Goal: Information Seeking & Learning: Learn about a topic

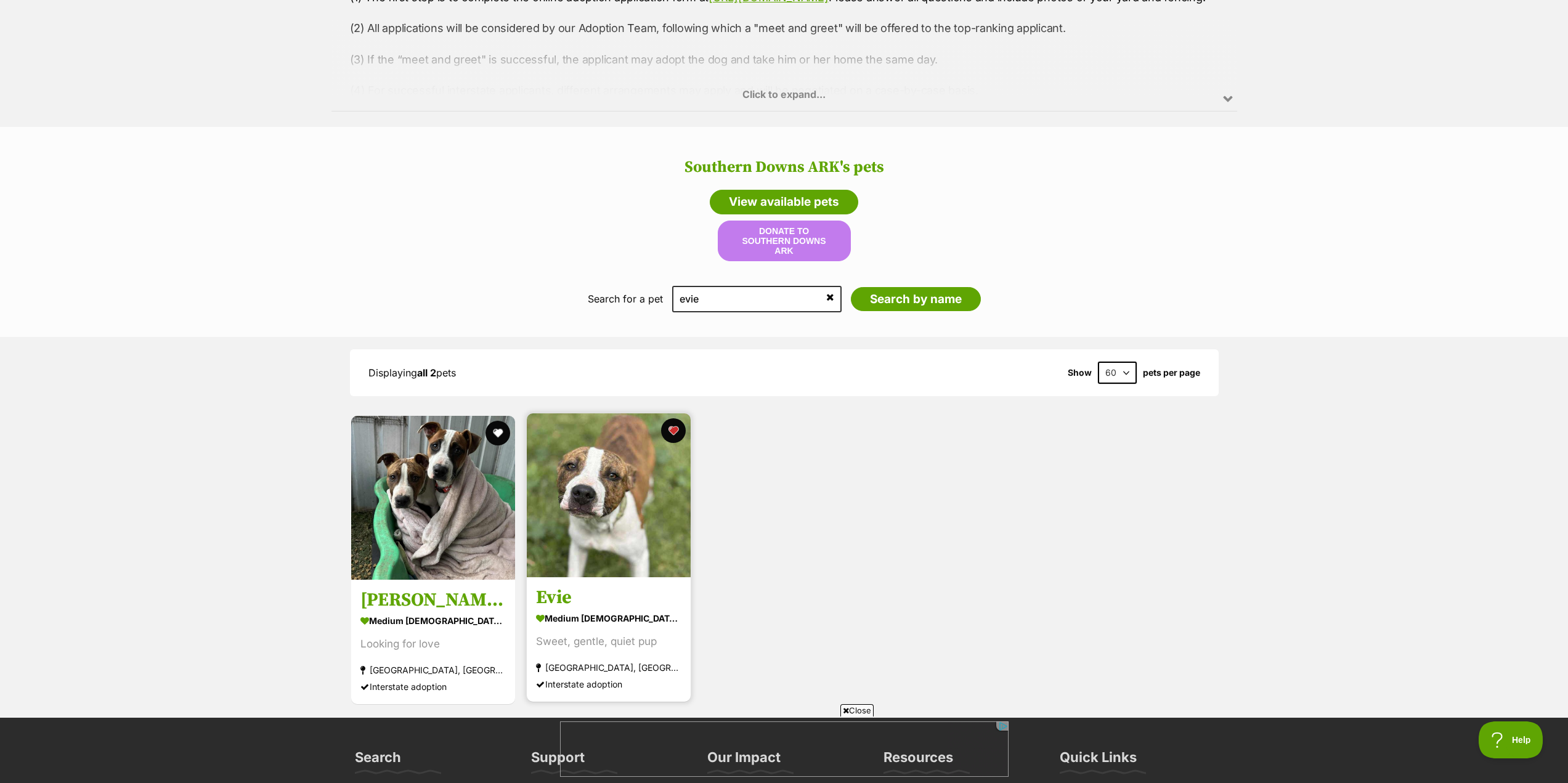
scroll to position [1007, 0]
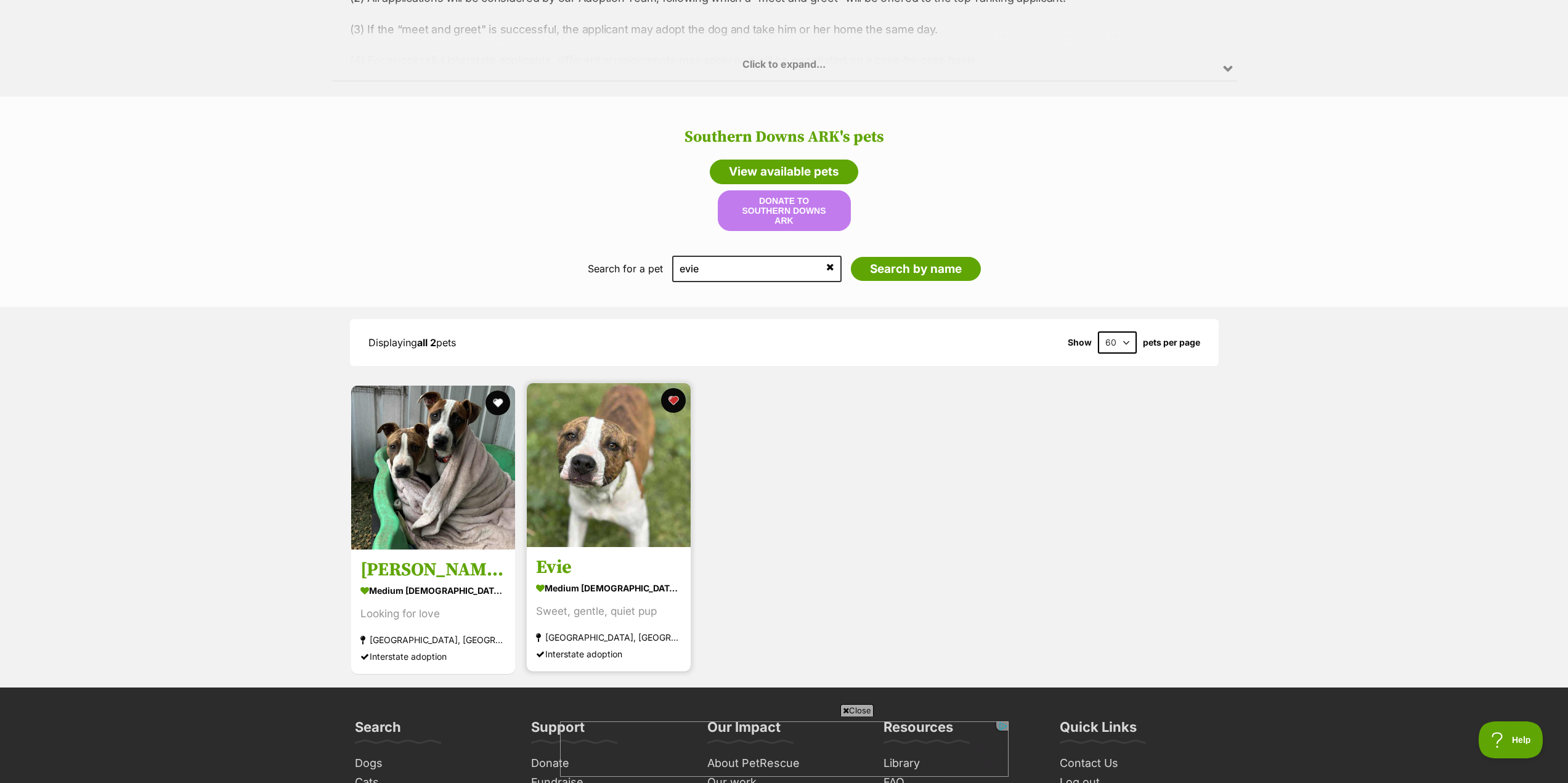
click at [641, 482] on img at bounding box center [609, 465] width 164 height 164
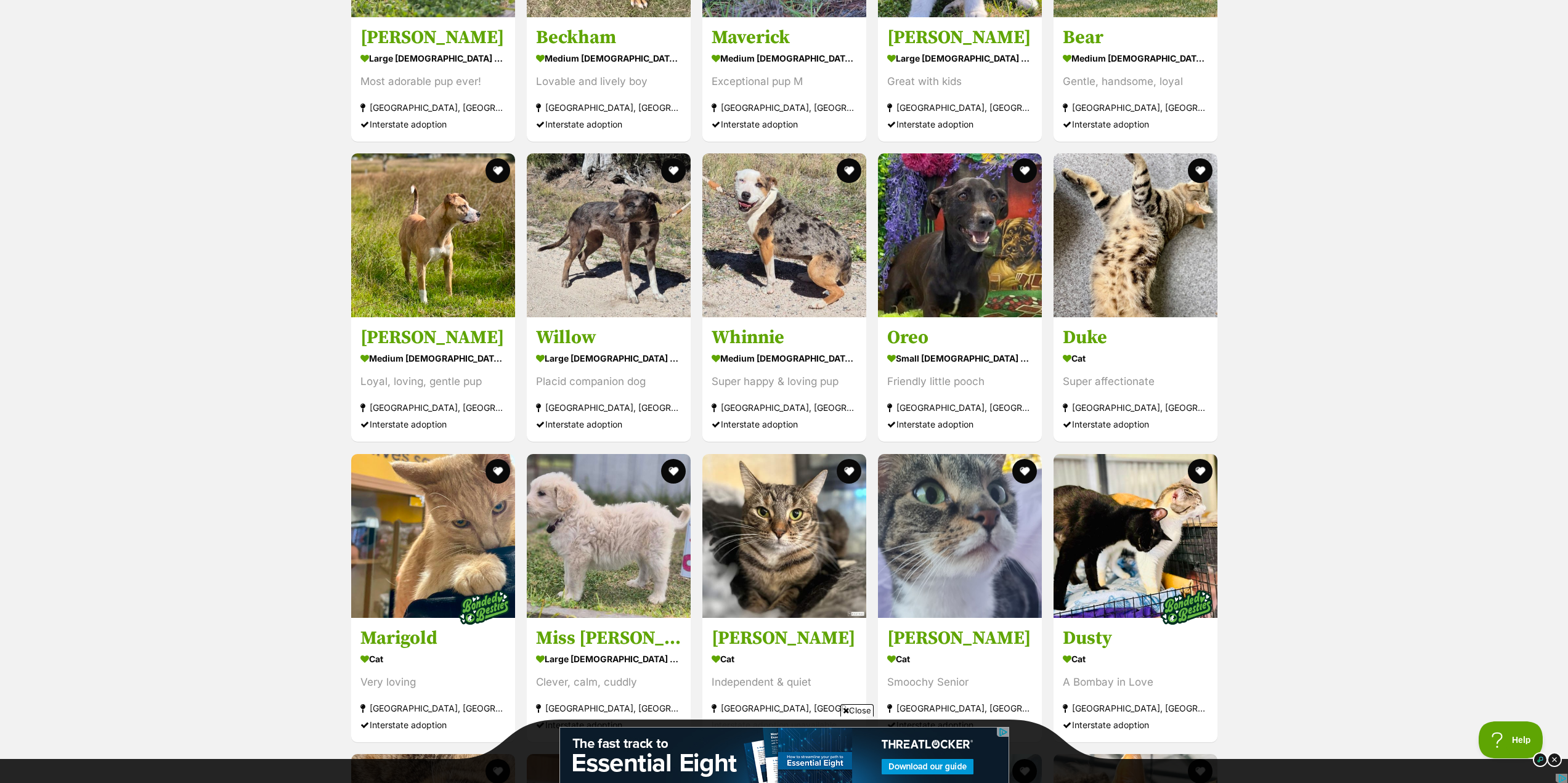
scroll to position [3018, 0]
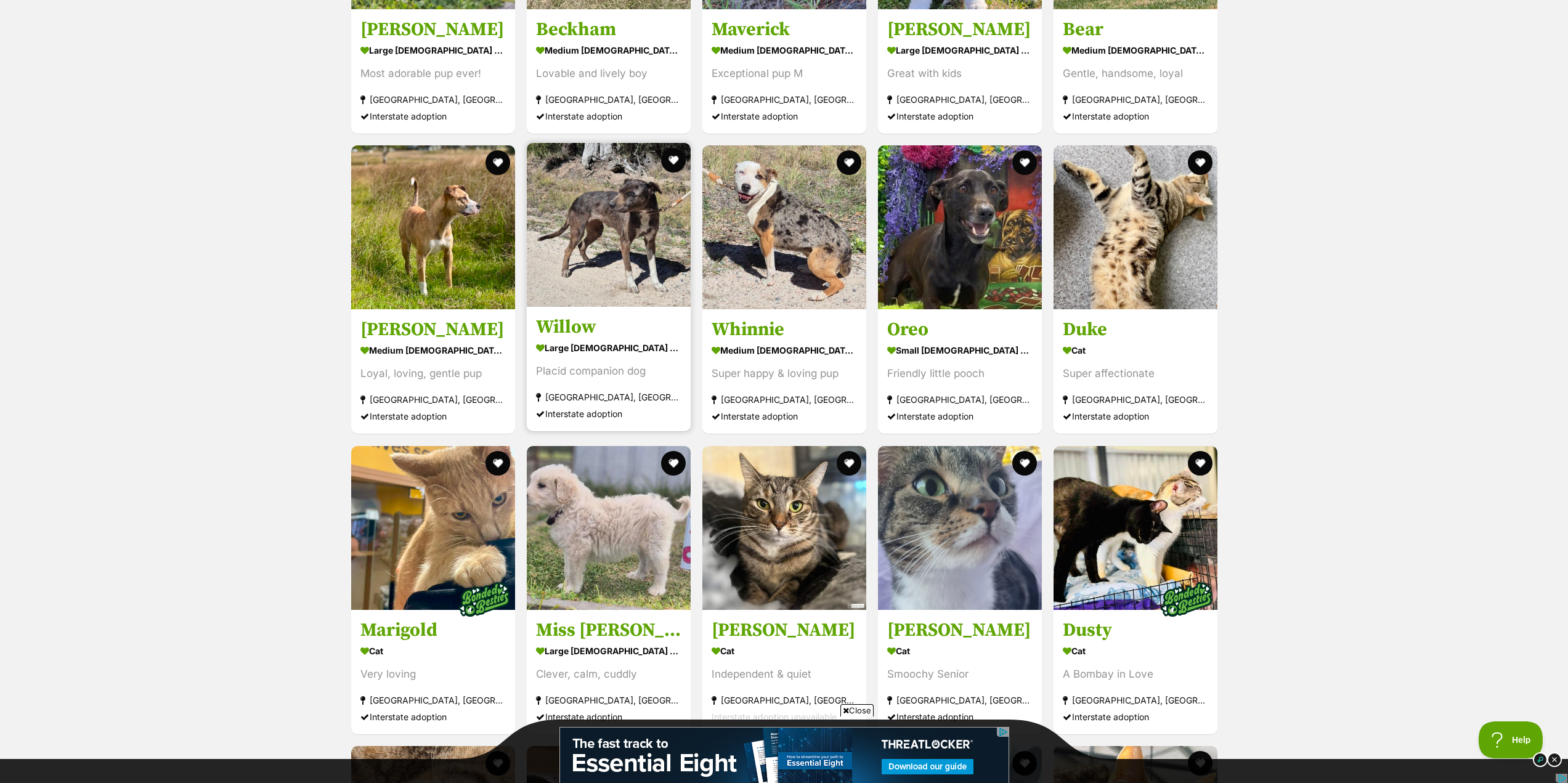
click at [606, 240] on img at bounding box center [609, 224] width 164 height 164
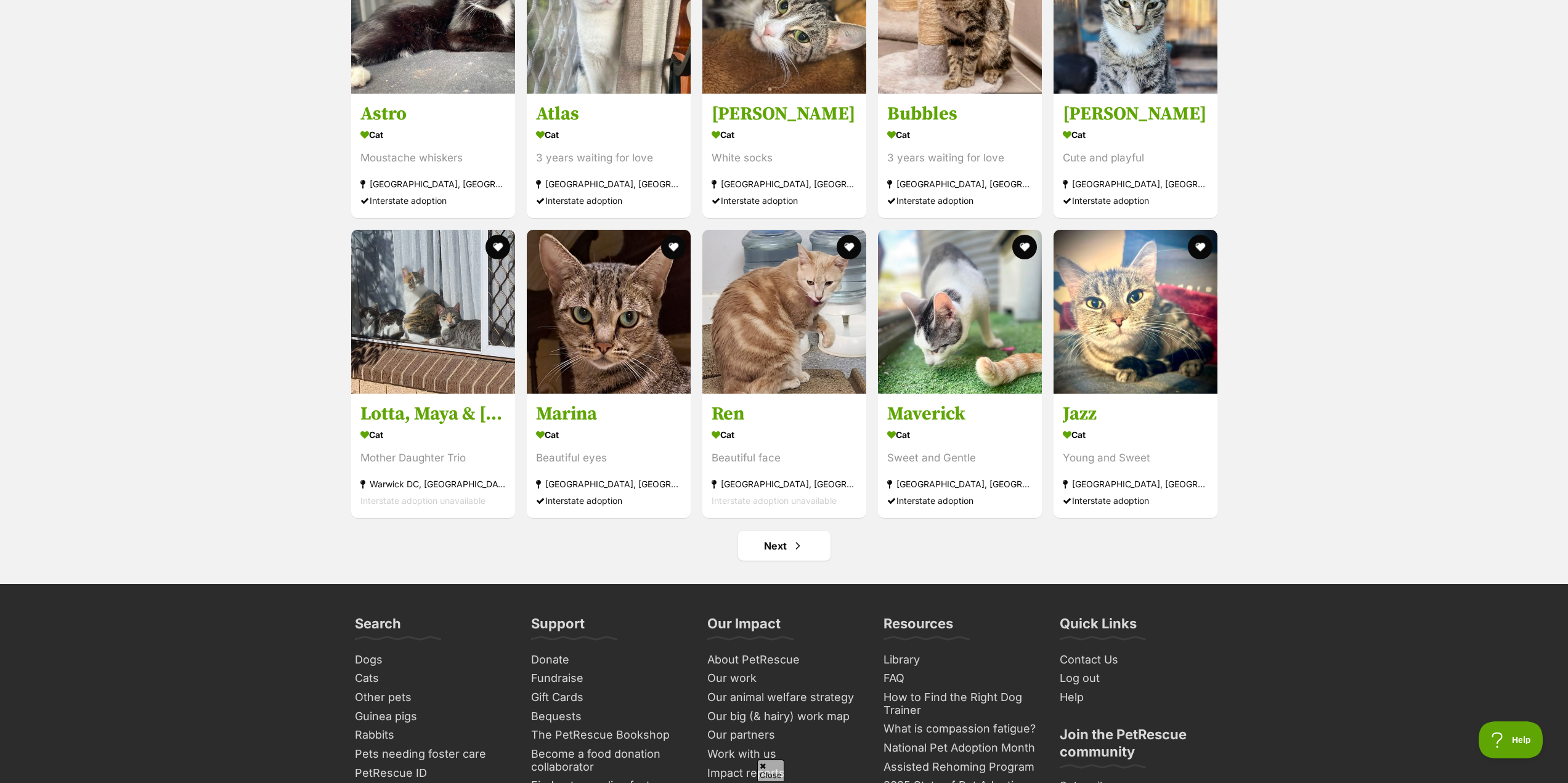
scroll to position [0, 0]
click at [799, 544] on span "Next page" at bounding box center [797, 545] width 12 height 15
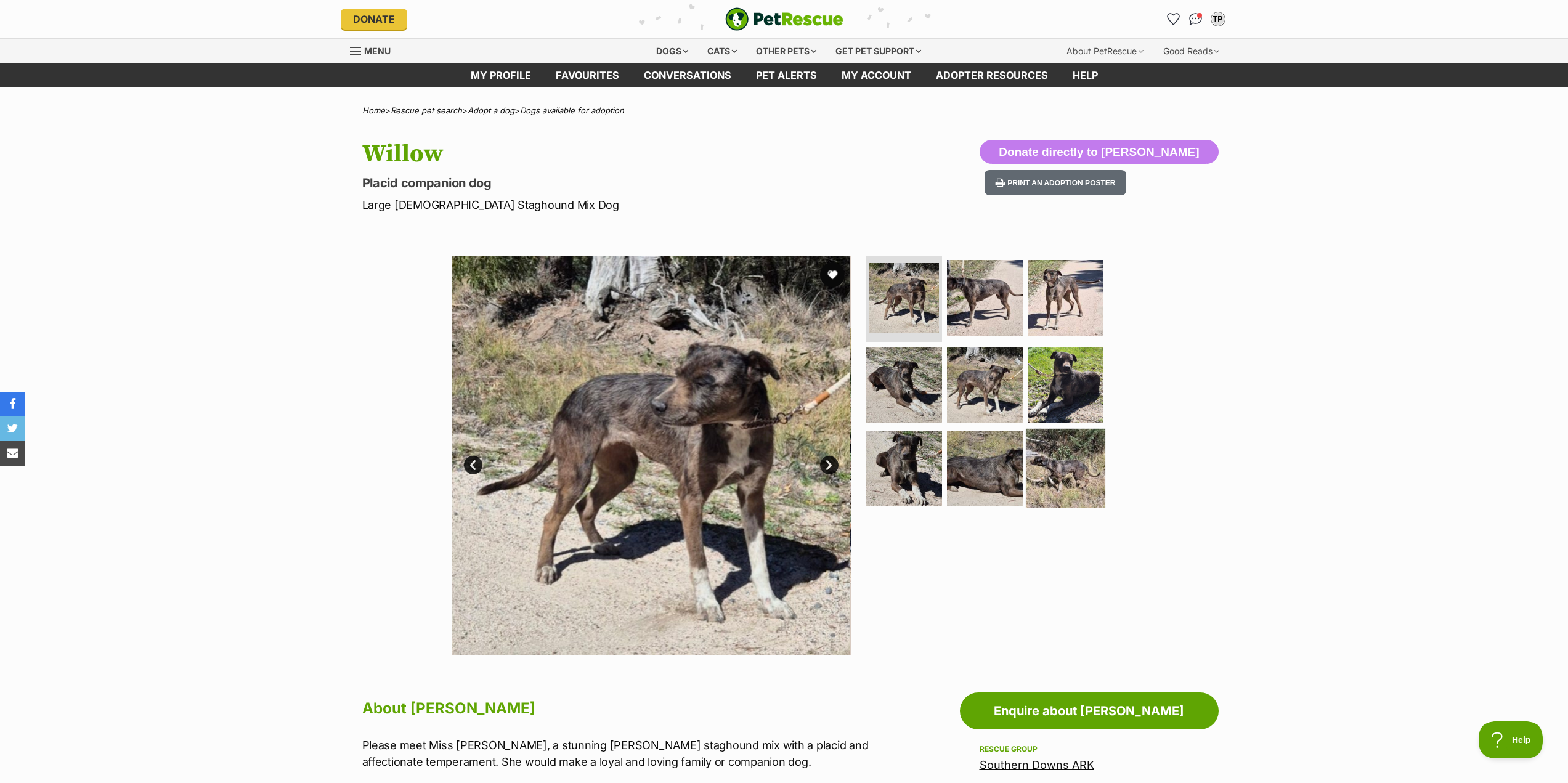
click at [1069, 463] on img at bounding box center [1065, 468] width 79 height 79
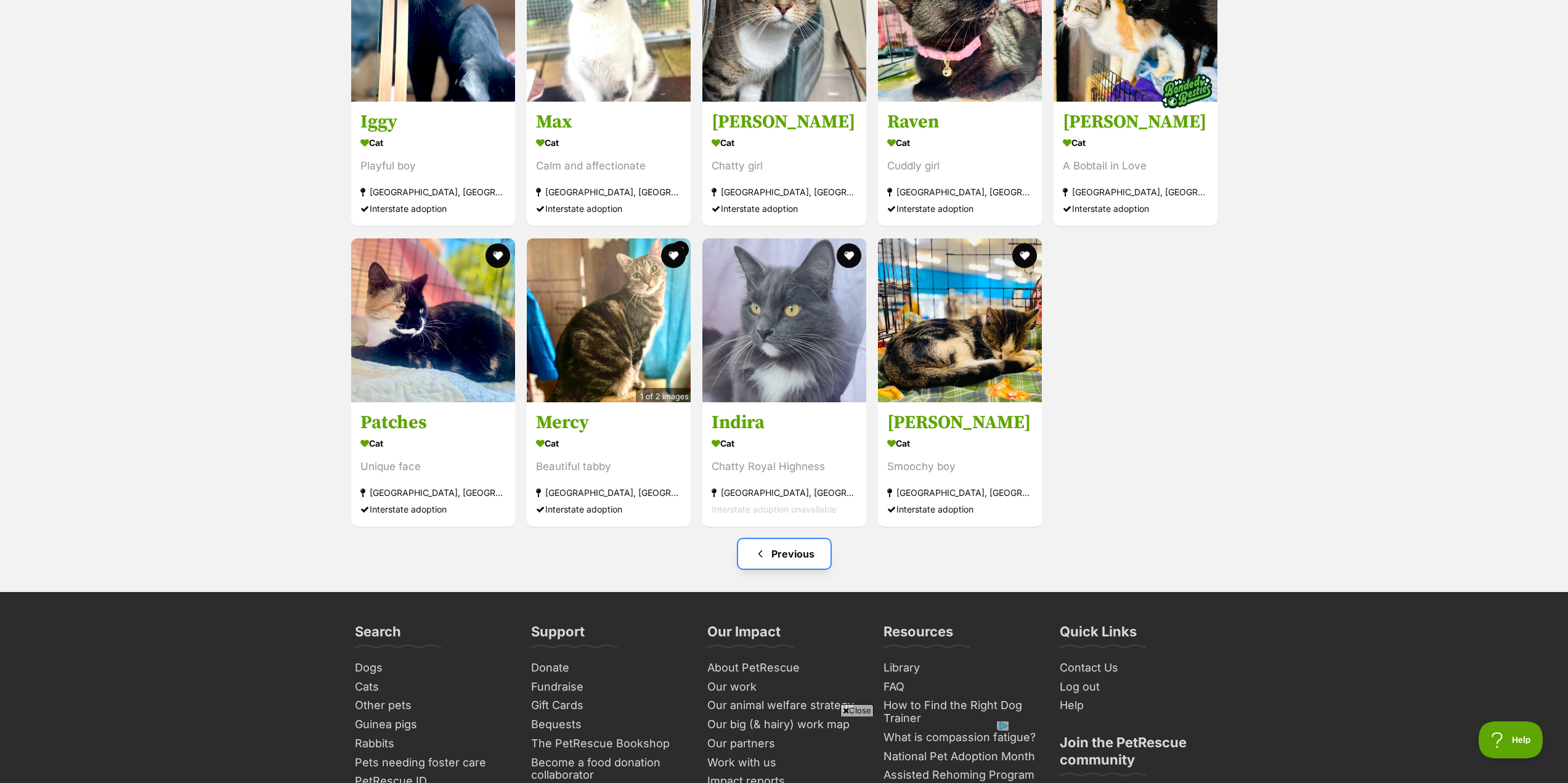
click at [799, 547] on link "Previous" at bounding box center [785, 553] width 93 height 30
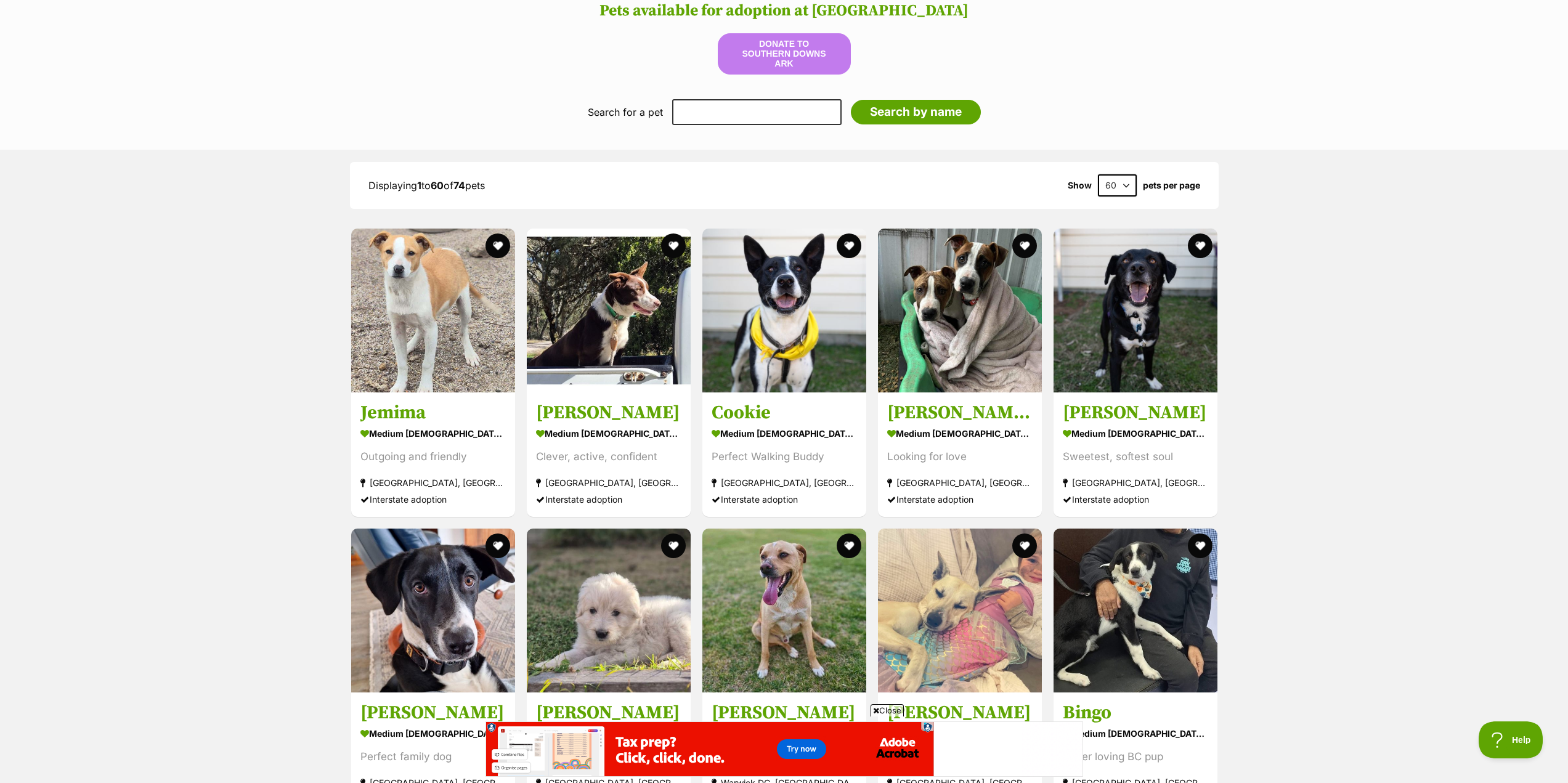
scroll to position [1170, 0]
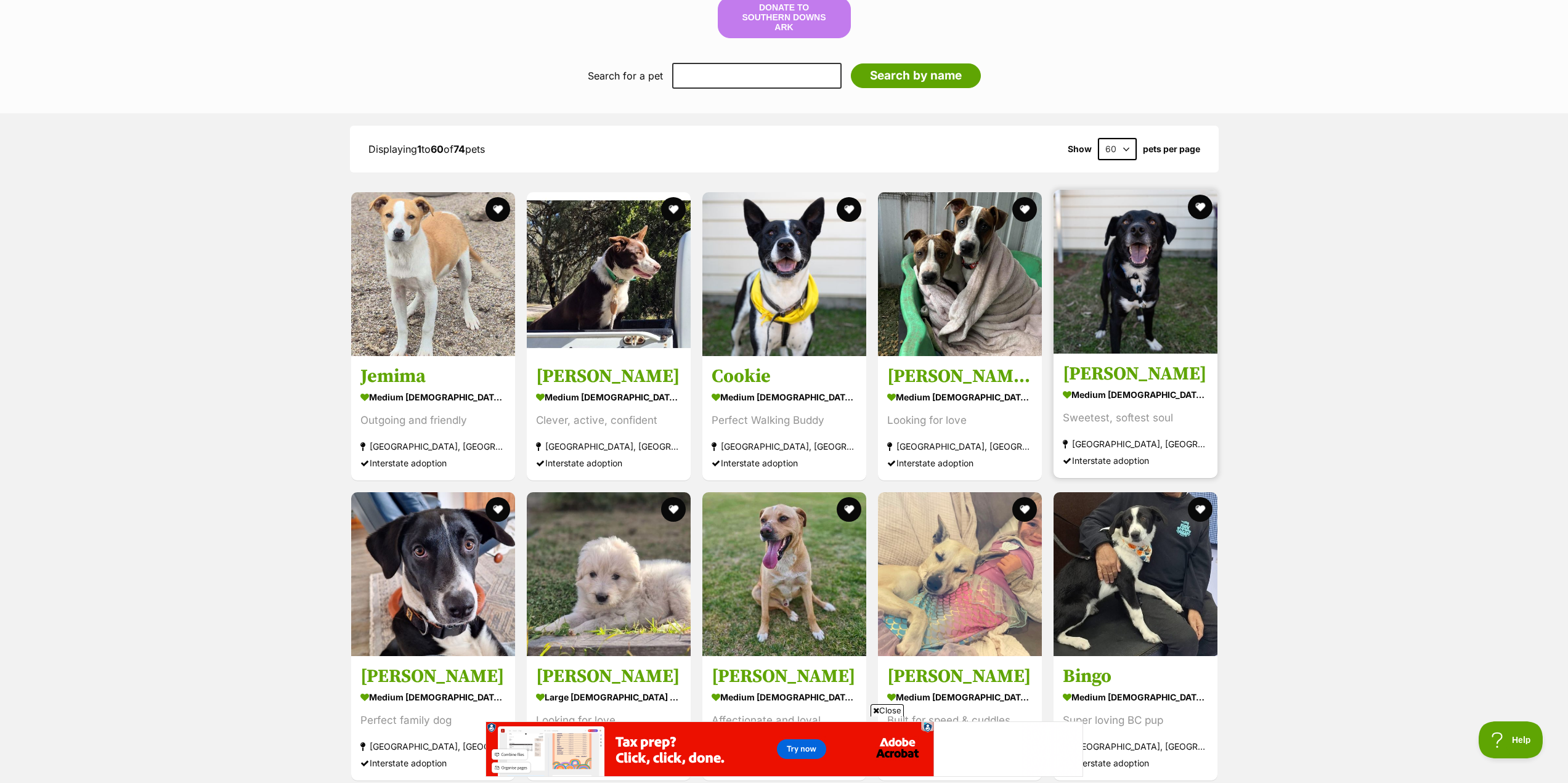
click at [1177, 316] on img at bounding box center [1135, 271] width 164 height 164
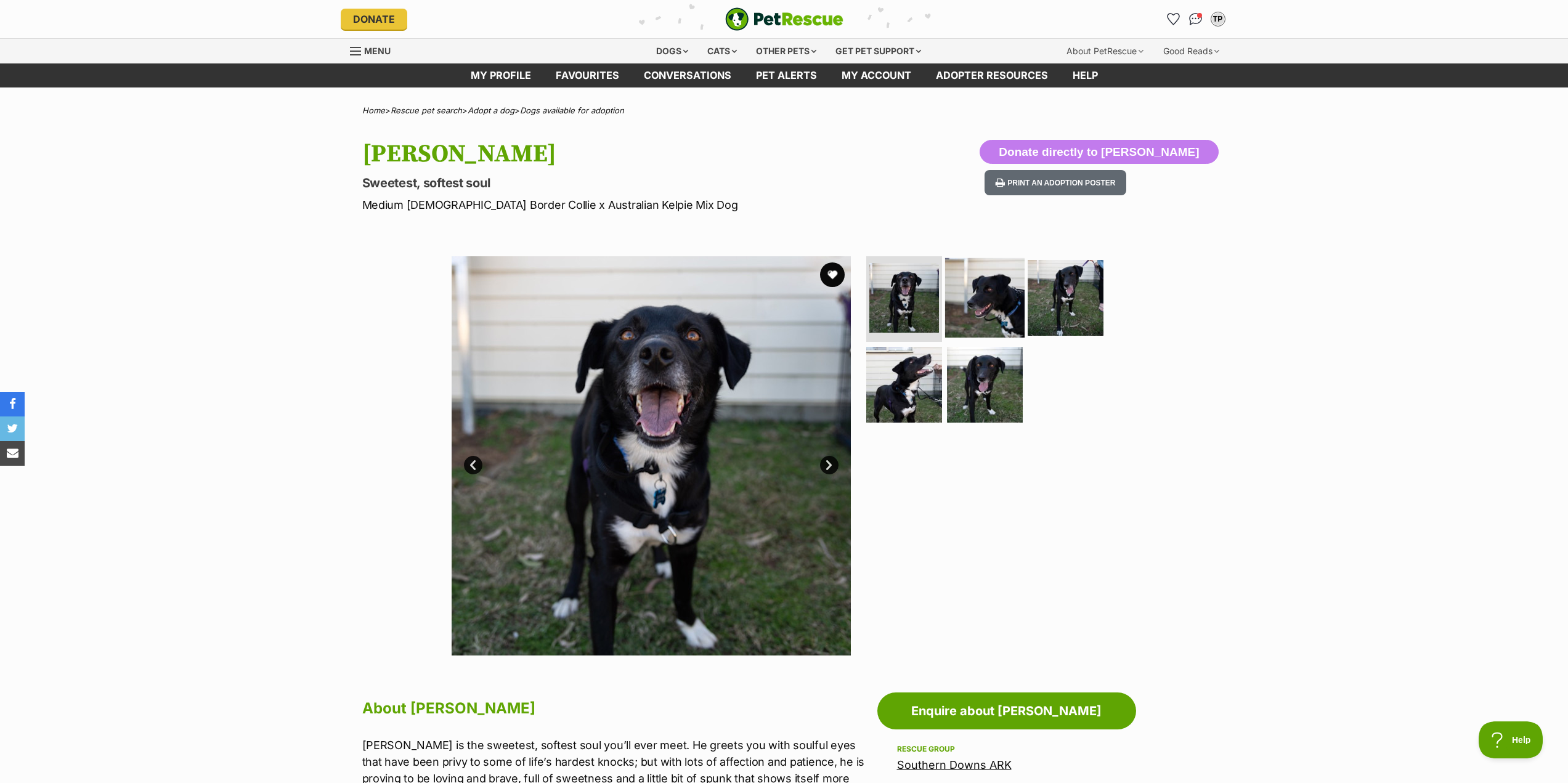
click at [977, 301] on img at bounding box center [984, 297] width 79 height 79
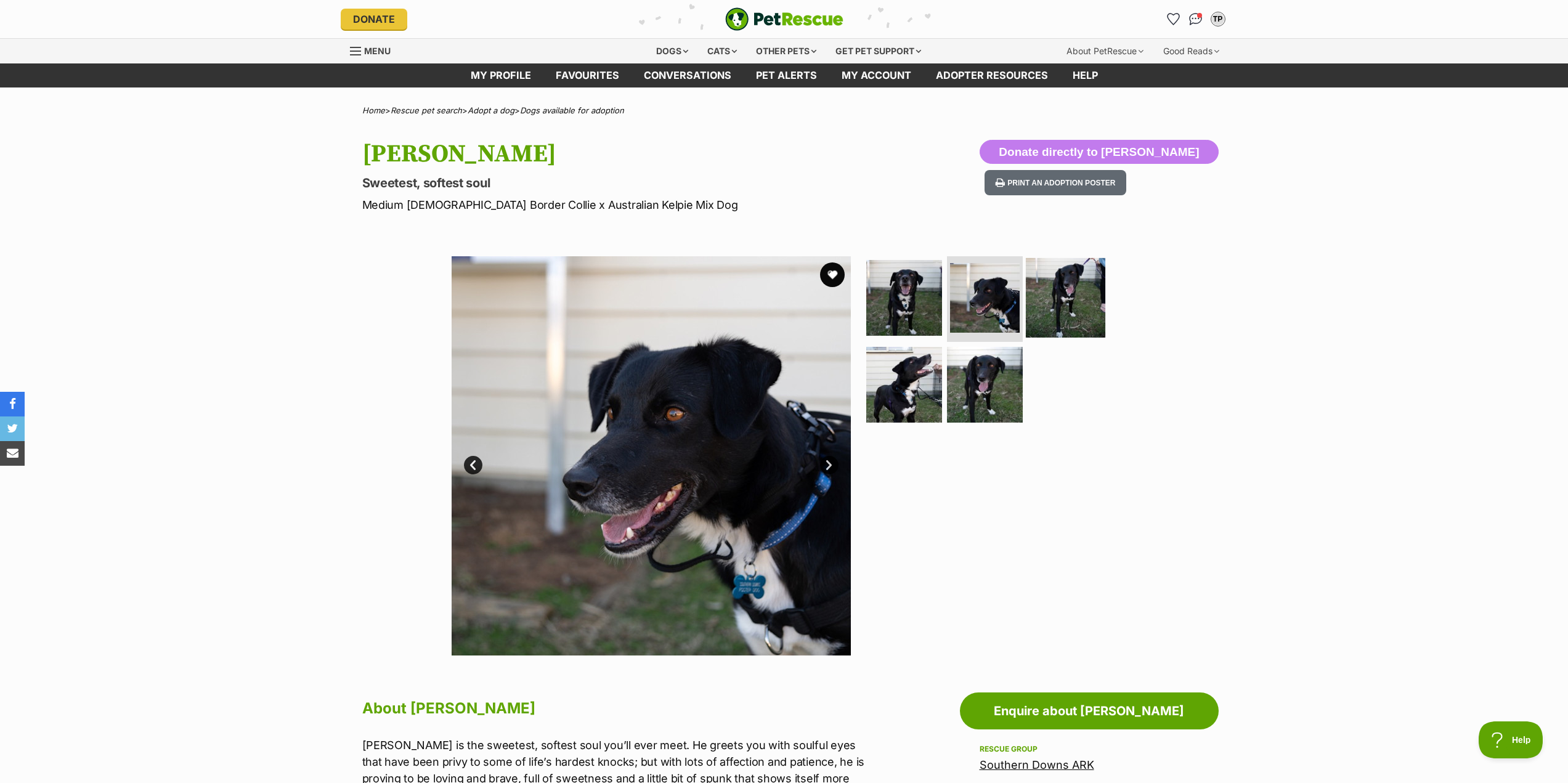
click at [1072, 307] on img at bounding box center [1065, 297] width 79 height 79
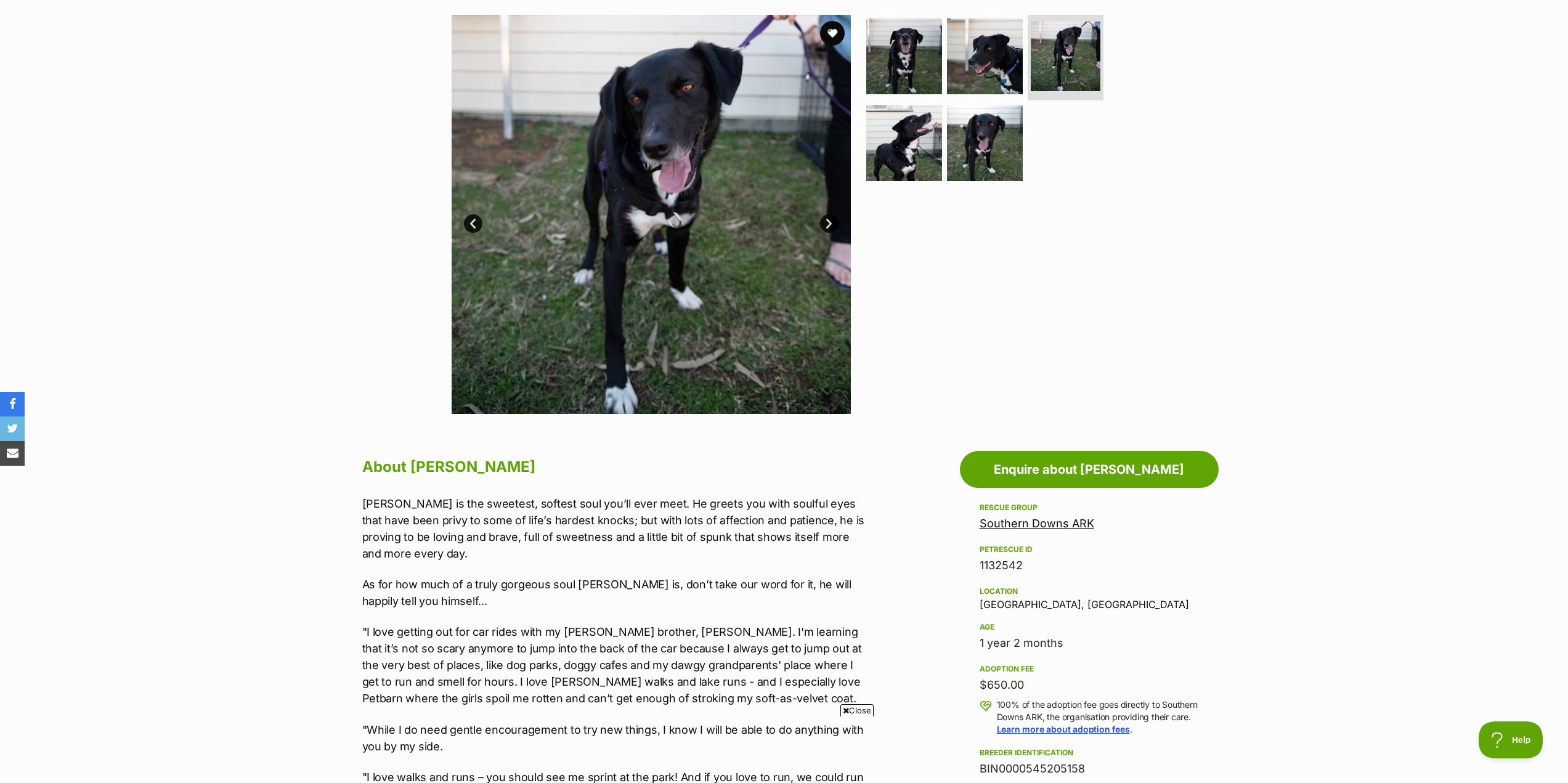
scroll to position [123, 0]
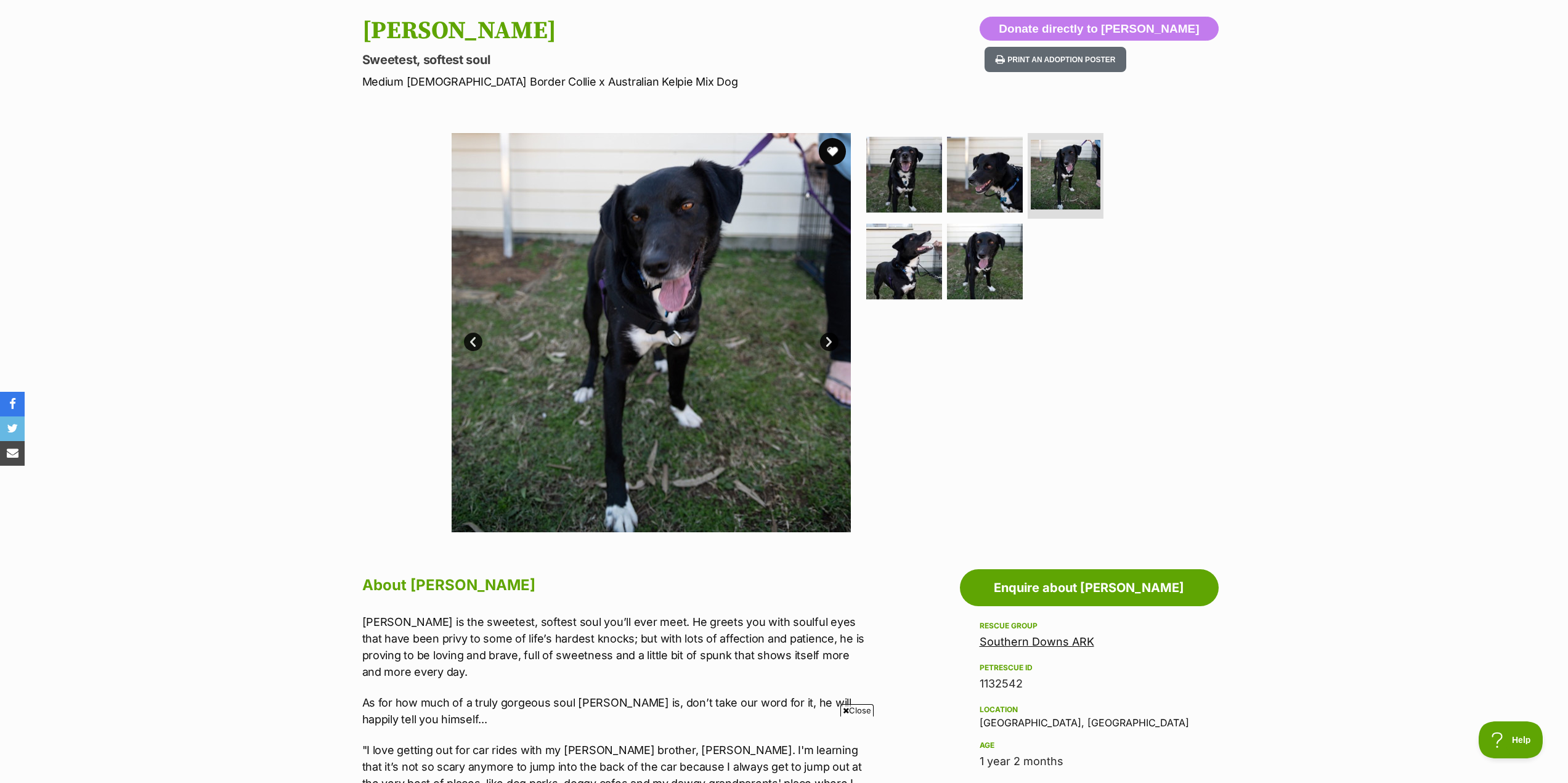
click at [833, 153] on button "favourite" at bounding box center [832, 152] width 27 height 27
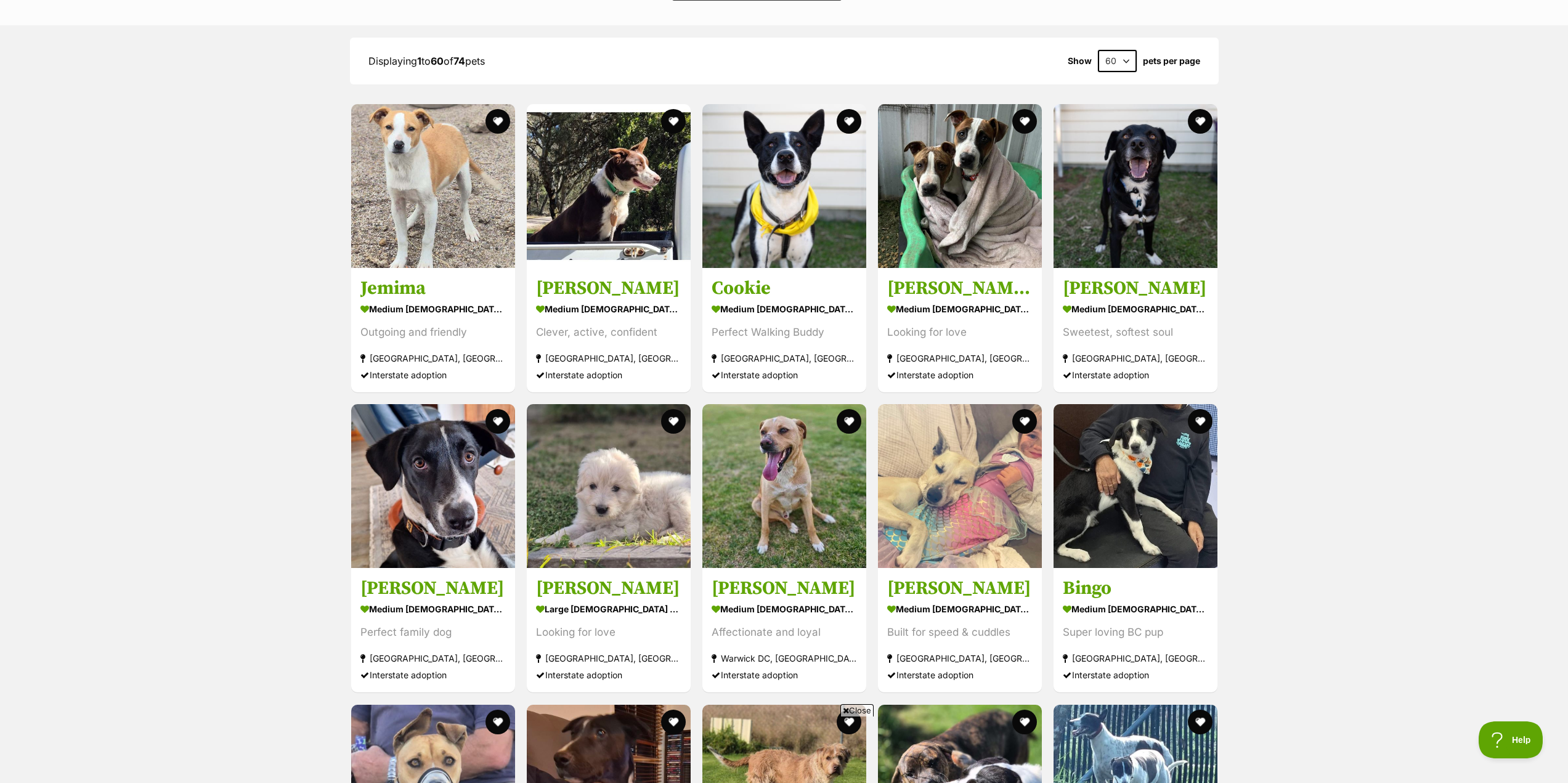
scroll to position [1288, 0]
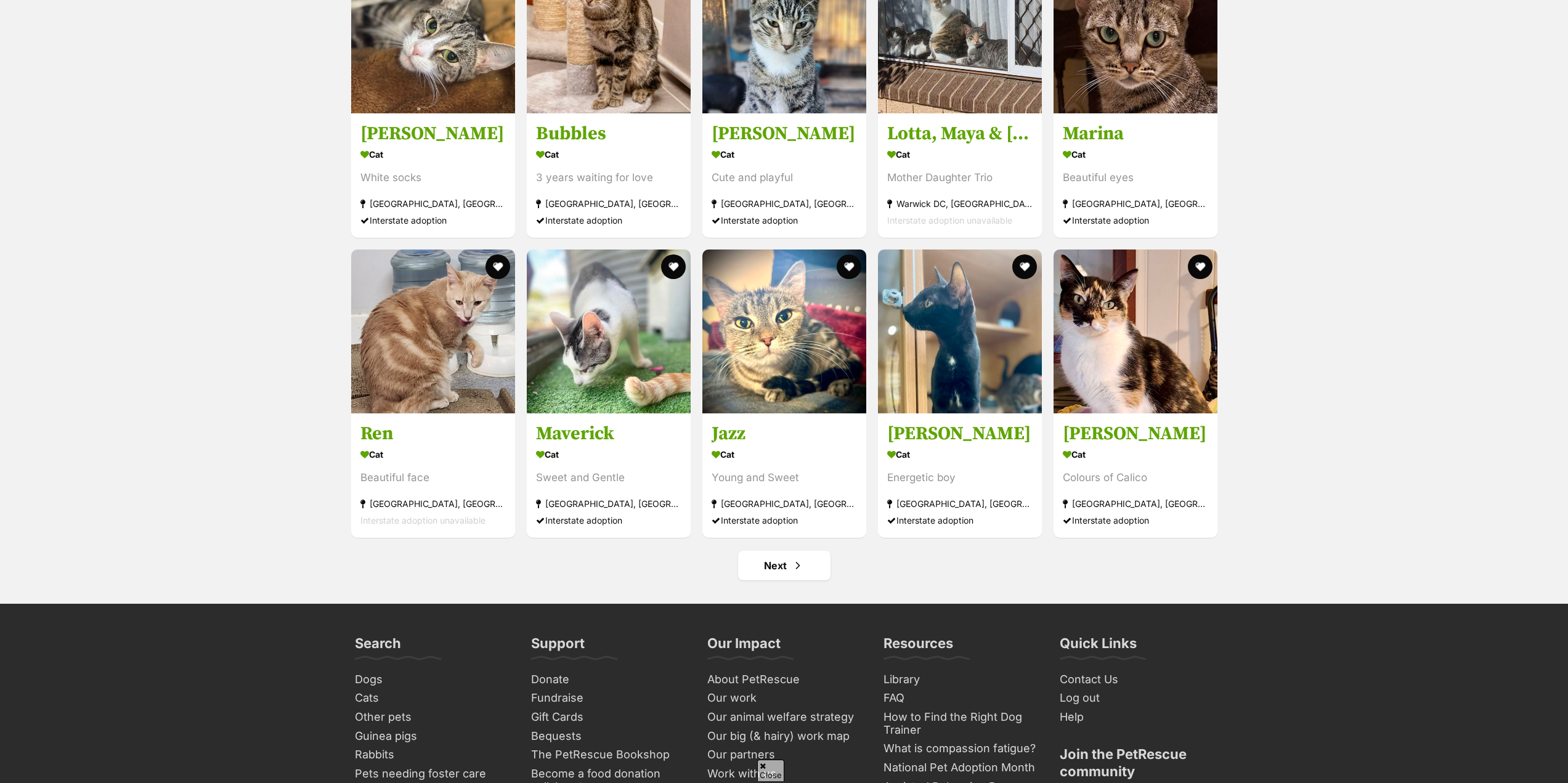
scroll to position [4434, 0]
